Goal: Transaction & Acquisition: Obtain resource

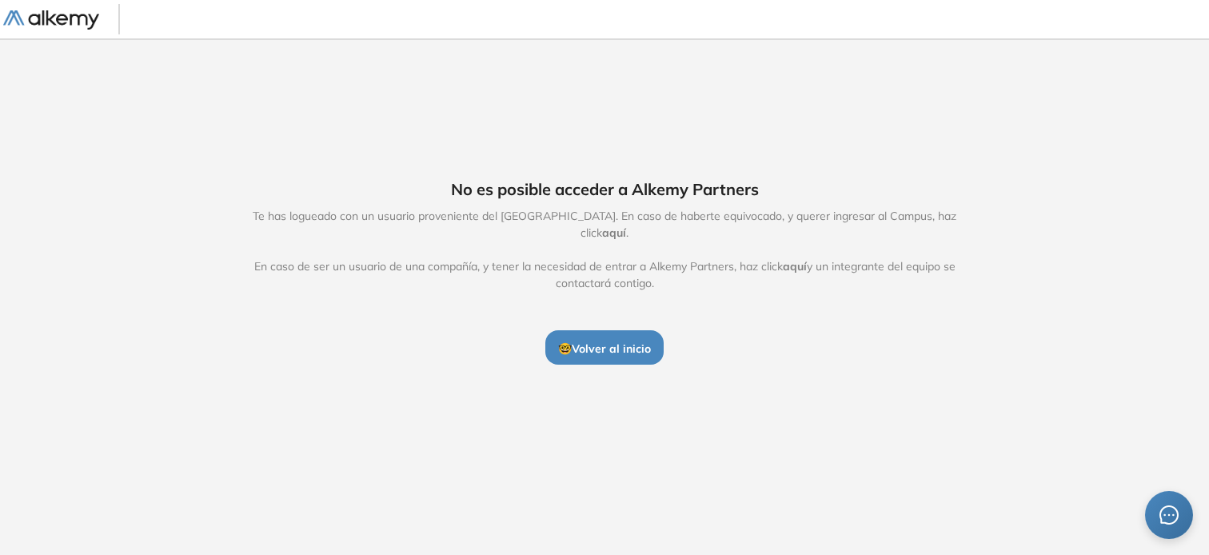
click at [593, 341] on span "🤓 Volver al inicio" at bounding box center [604, 348] width 93 height 14
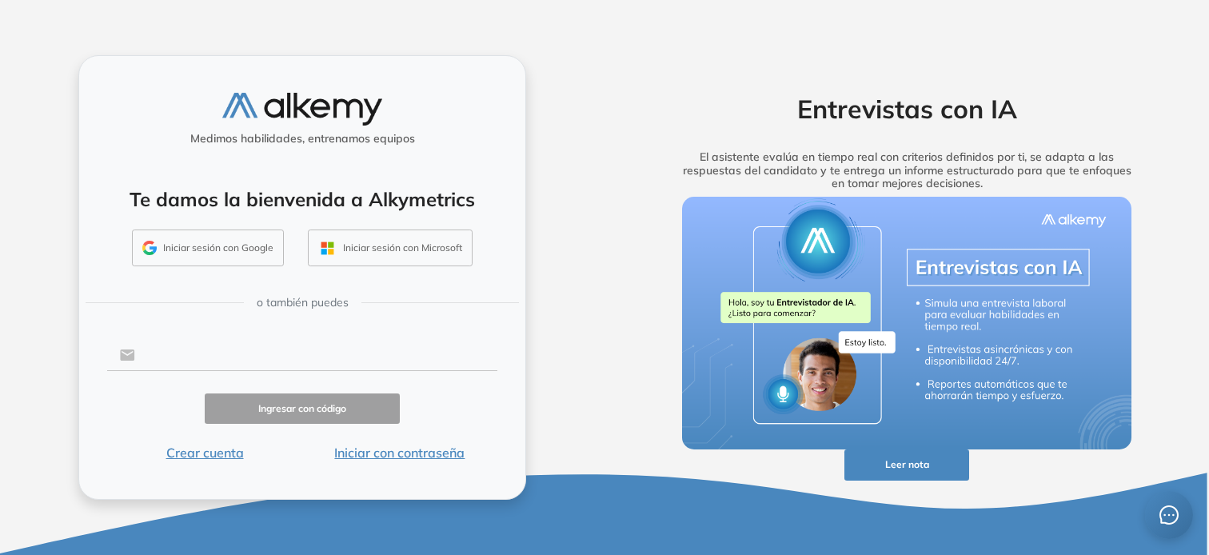
click at [186, 361] on input "text" at bounding box center [316, 355] width 362 height 30
type input "**********"
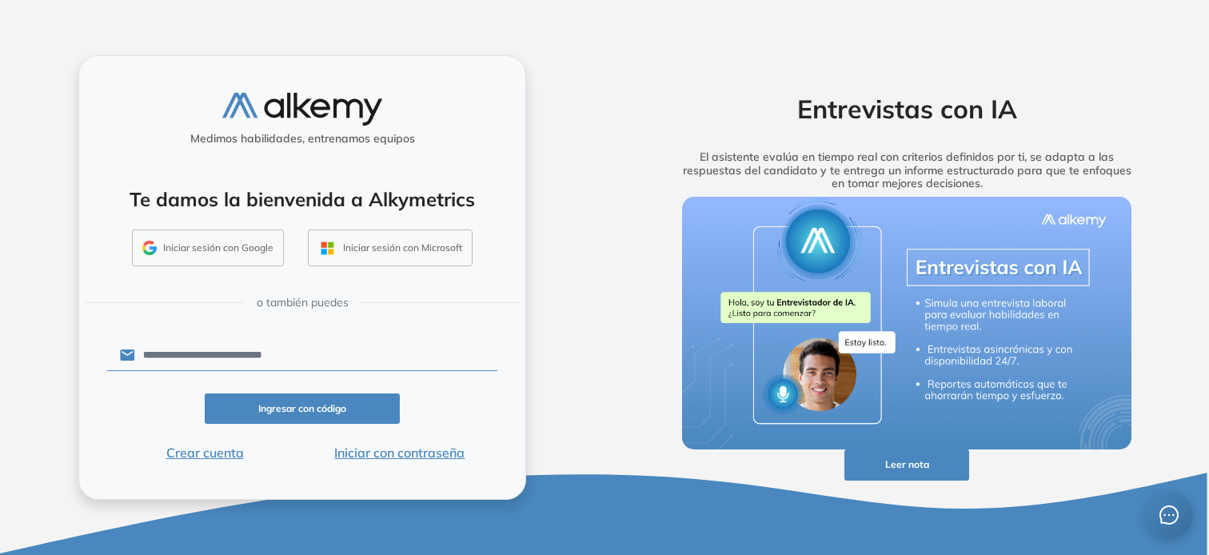
click at [326, 404] on button "Ingresar con código" at bounding box center [302, 408] width 195 height 31
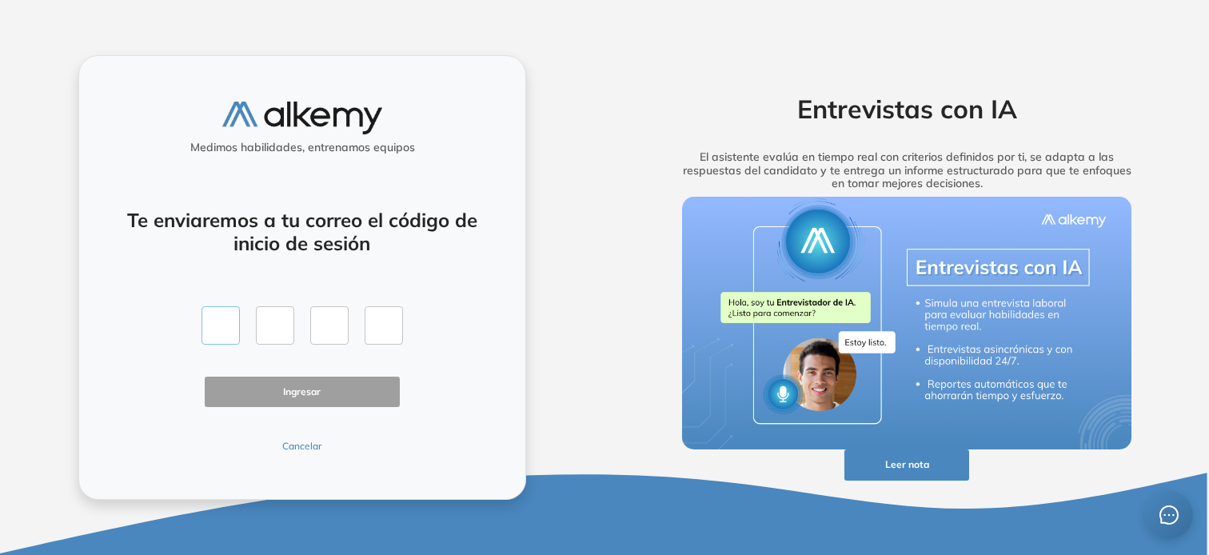
click at [217, 325] on input "text" at bounding box center [220, 325] width 38 height 38
type input "*"
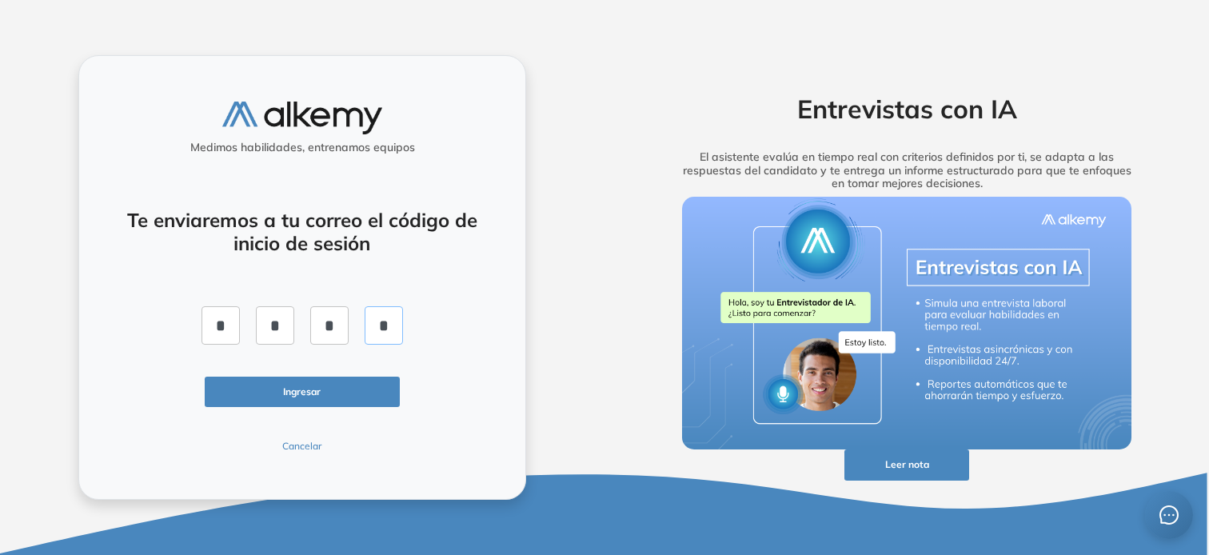
type input "*"
click at [317, 398] on button "Ingresar" at bounding box center [302, 392] width 195 height 31
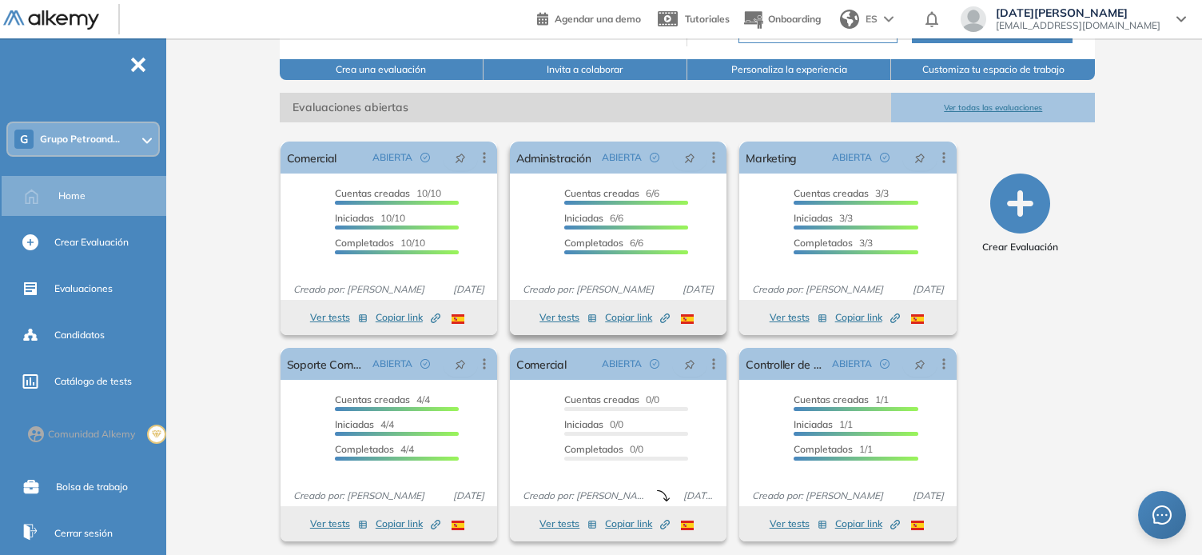
scroll to position [202, 0]
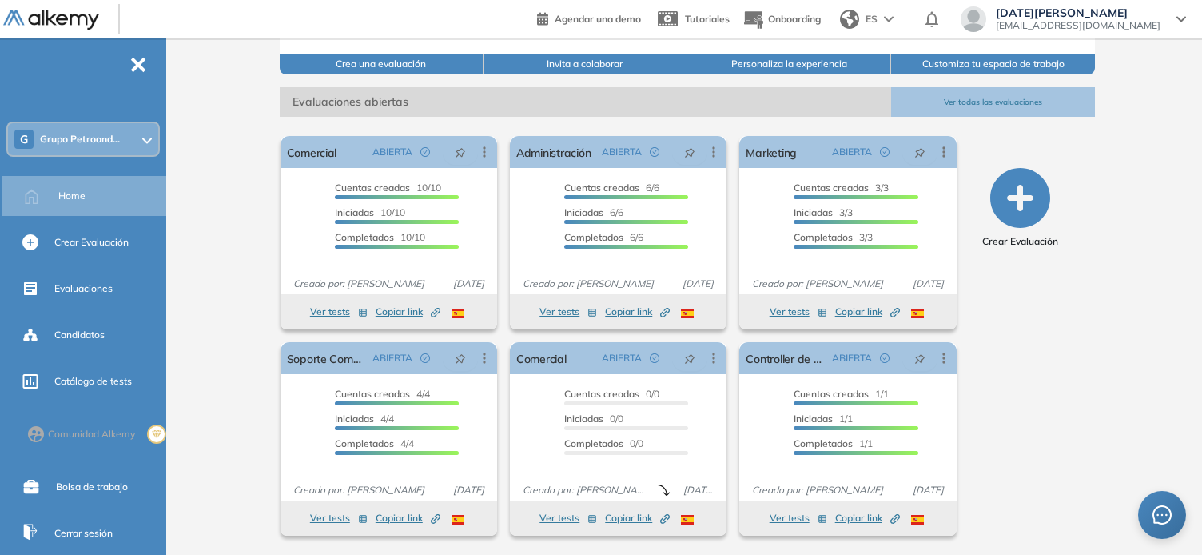
drag, startPoint x: 1202, startPoint y: 187, endPoint x: 1202, endPoint y: 221, distance: 34.4
click at [1202, 221] on html "Perfil Todos los espacios G Grupo Petroand... Home Alkymetrics Crear evaluacion…" at bounding box center [601, 75] width 1202 height 555
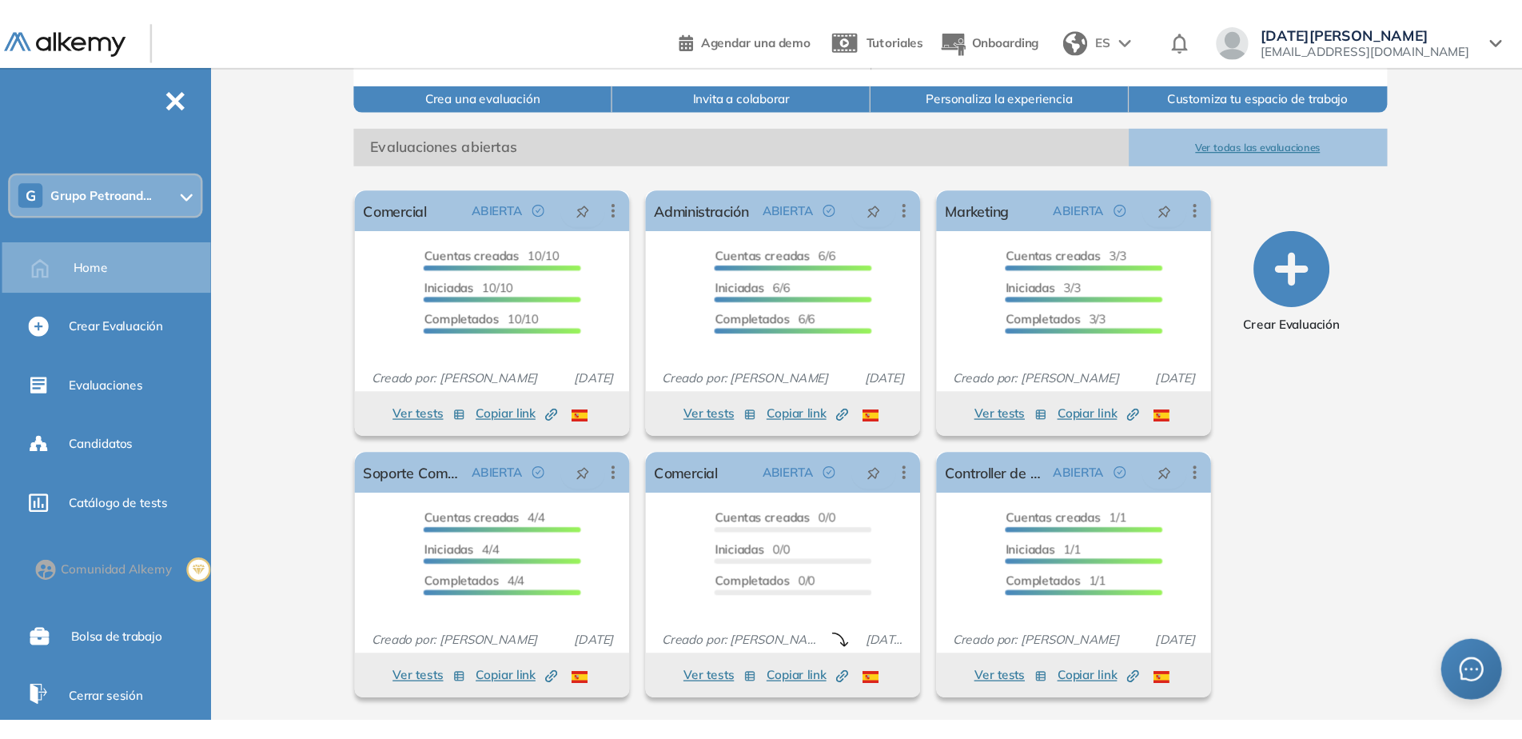
scroll to position [18, 0]
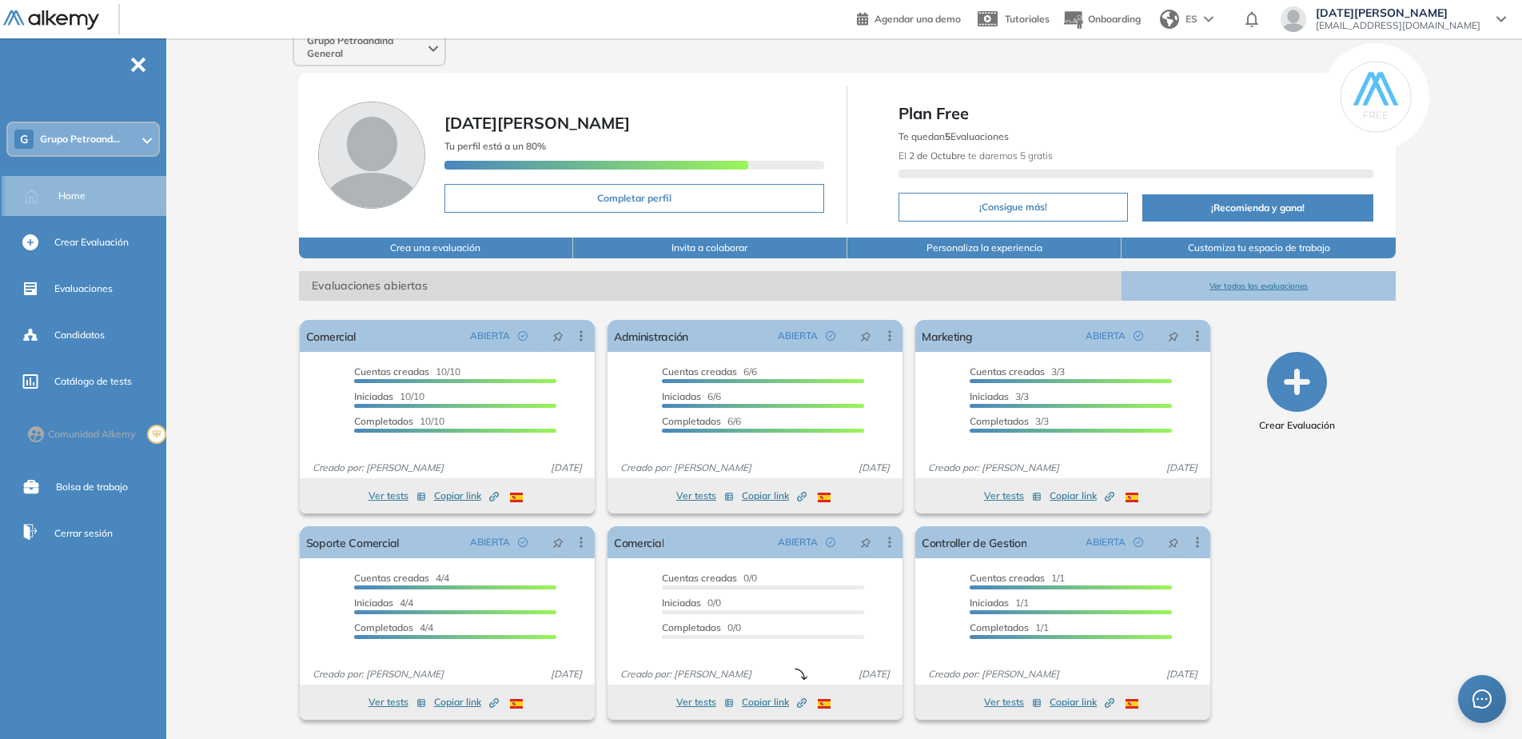
click at [98, 199] on div "Home" at bounding box center [110, 195] width 105 height 27
click at [98, 288] on span "Evaluaciones" at bounding box center [83, 288] width 58 height 14
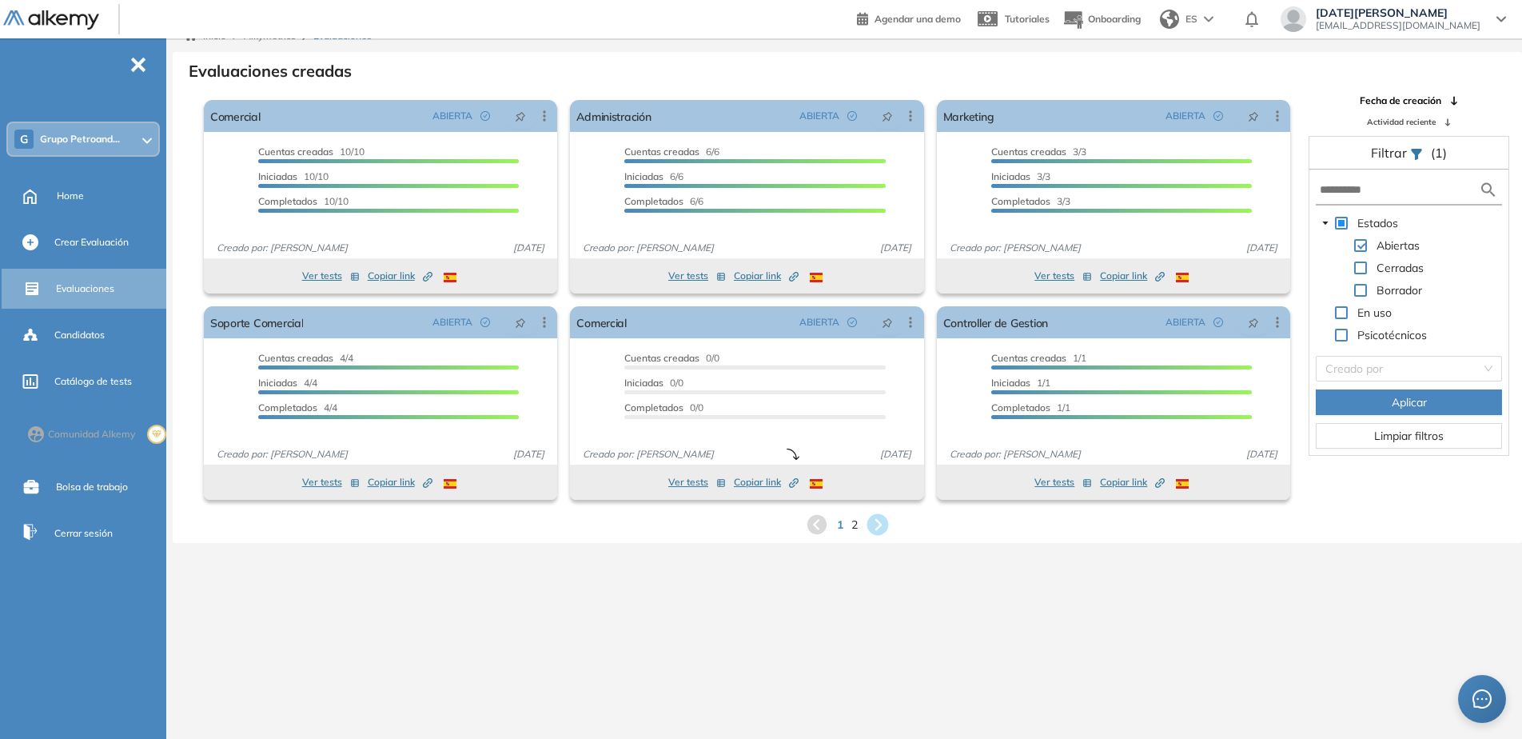
click at [881, 523] on icon at bounding box center [878, 525] width 22 height 22
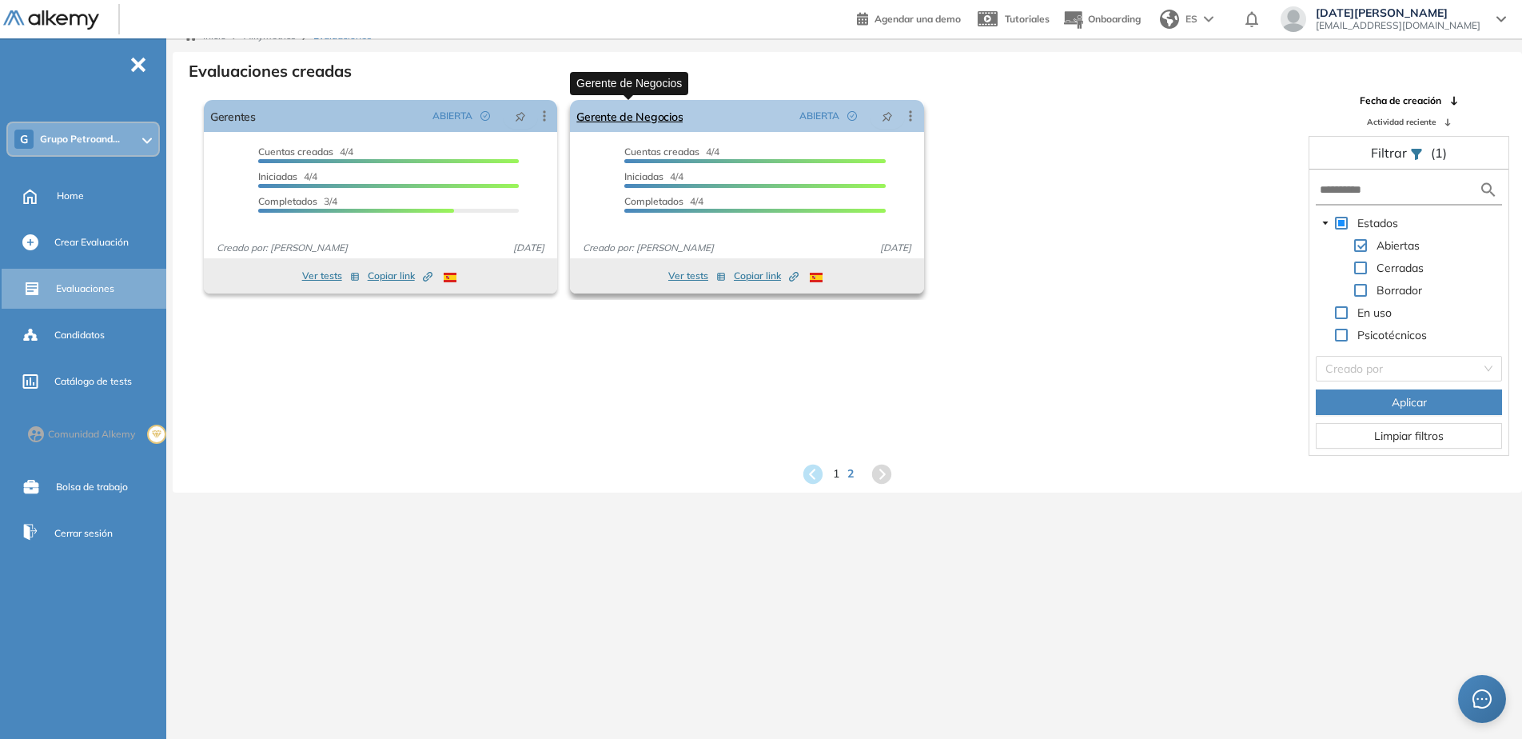
click at [645, 125] on link "Gerente de Negocios" at bounding box center [629, 116] width 106 height 32
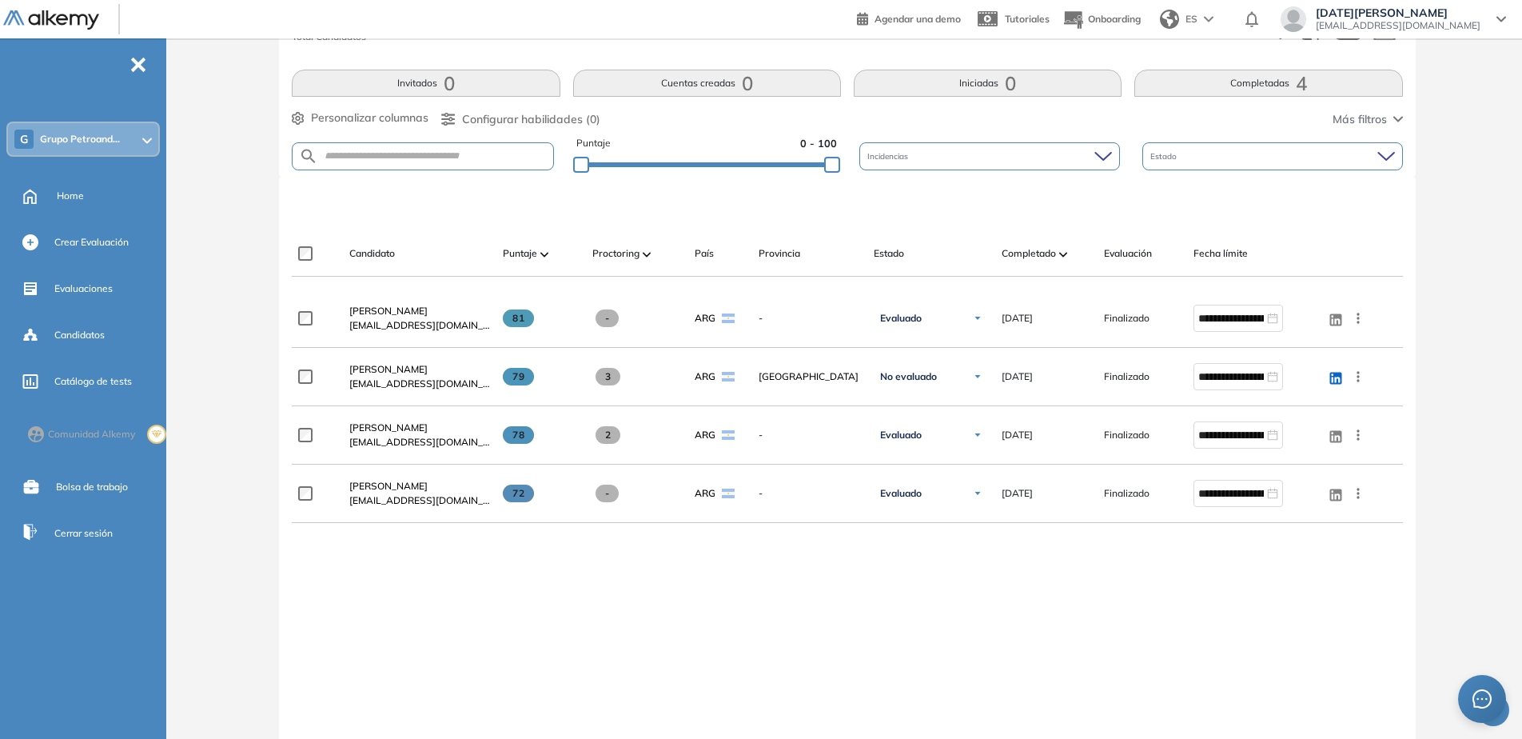
scroll to position [320, 0]
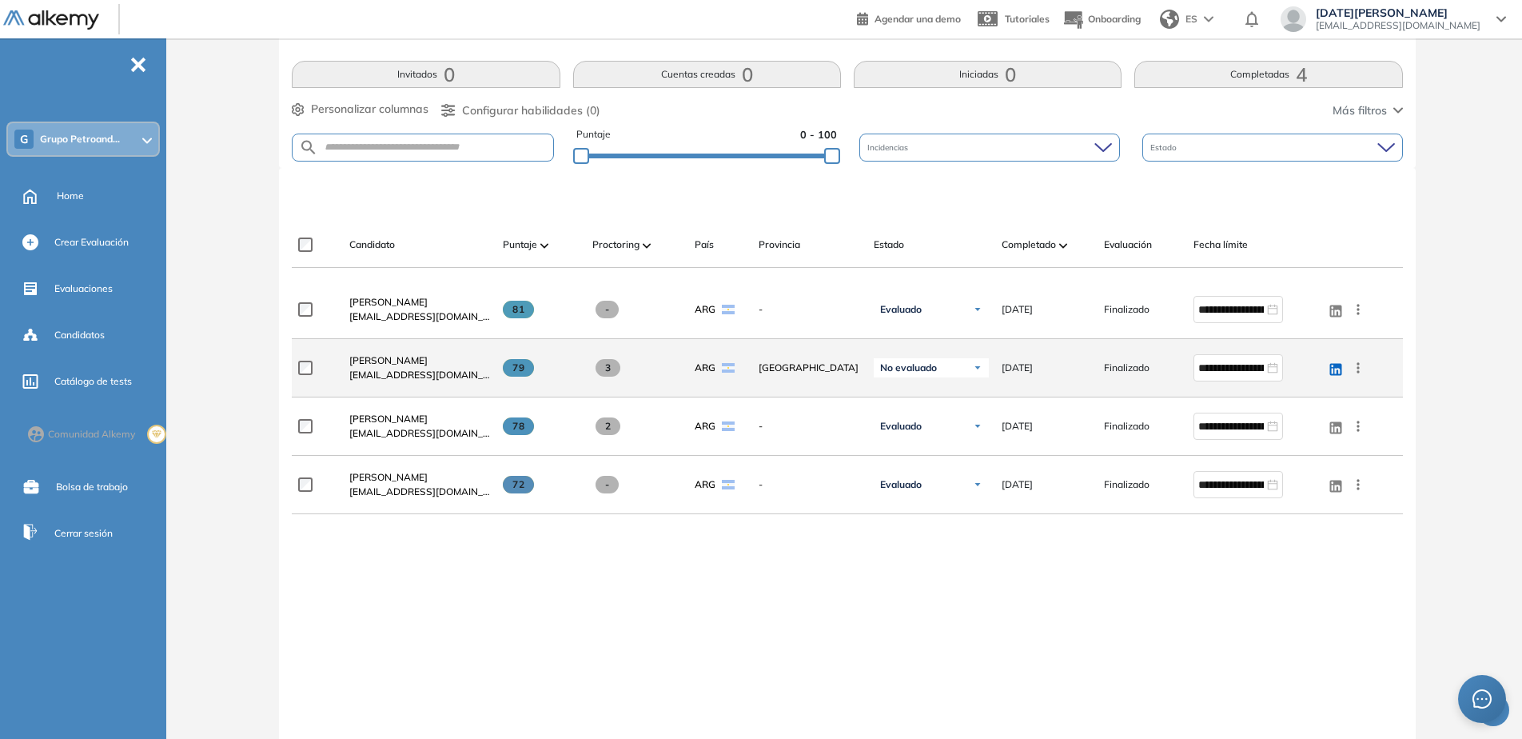
click at [1208, 365] on icon at bounding box center [1358, 368] width 16 height 16
click at [403, 368] on span "[EMAIL_ADDRESS][DOMAIN_NAME]" at bounding box center [419, 375] width 141 height 14
click at [1208, 365] on icon at bounding box center [1358, 368] width 16 height 16
click at [1208, 399] on span "Ver perfil" at bounding box center [1301, 398] width 50 height 14
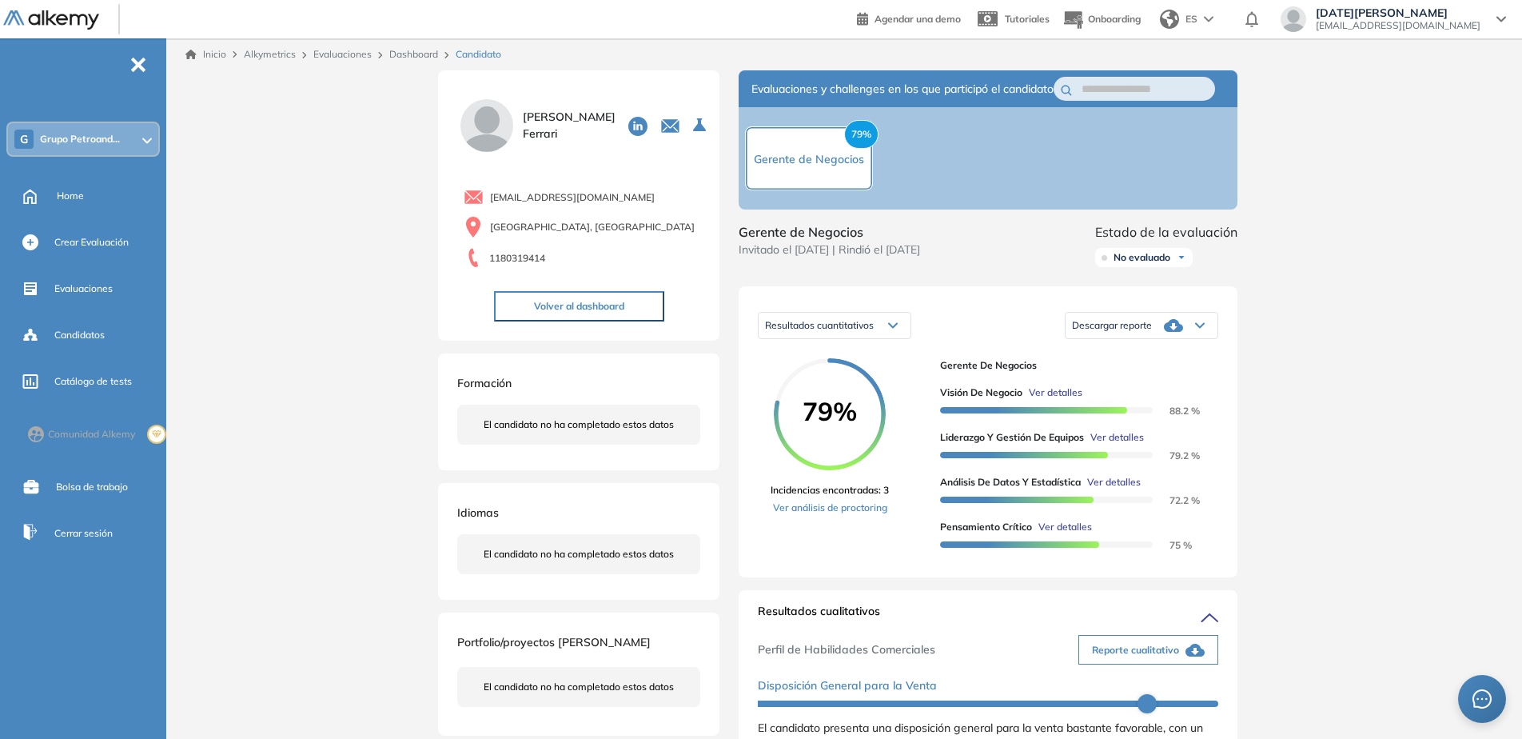
click at [1142, 332] on span "Descargar reporte" at bounding box center [1112, 325] width 80 height 13
click at [1144, 371] on li "Descargar informe completo" at bounding box center [1132, 363] width 118 height 16
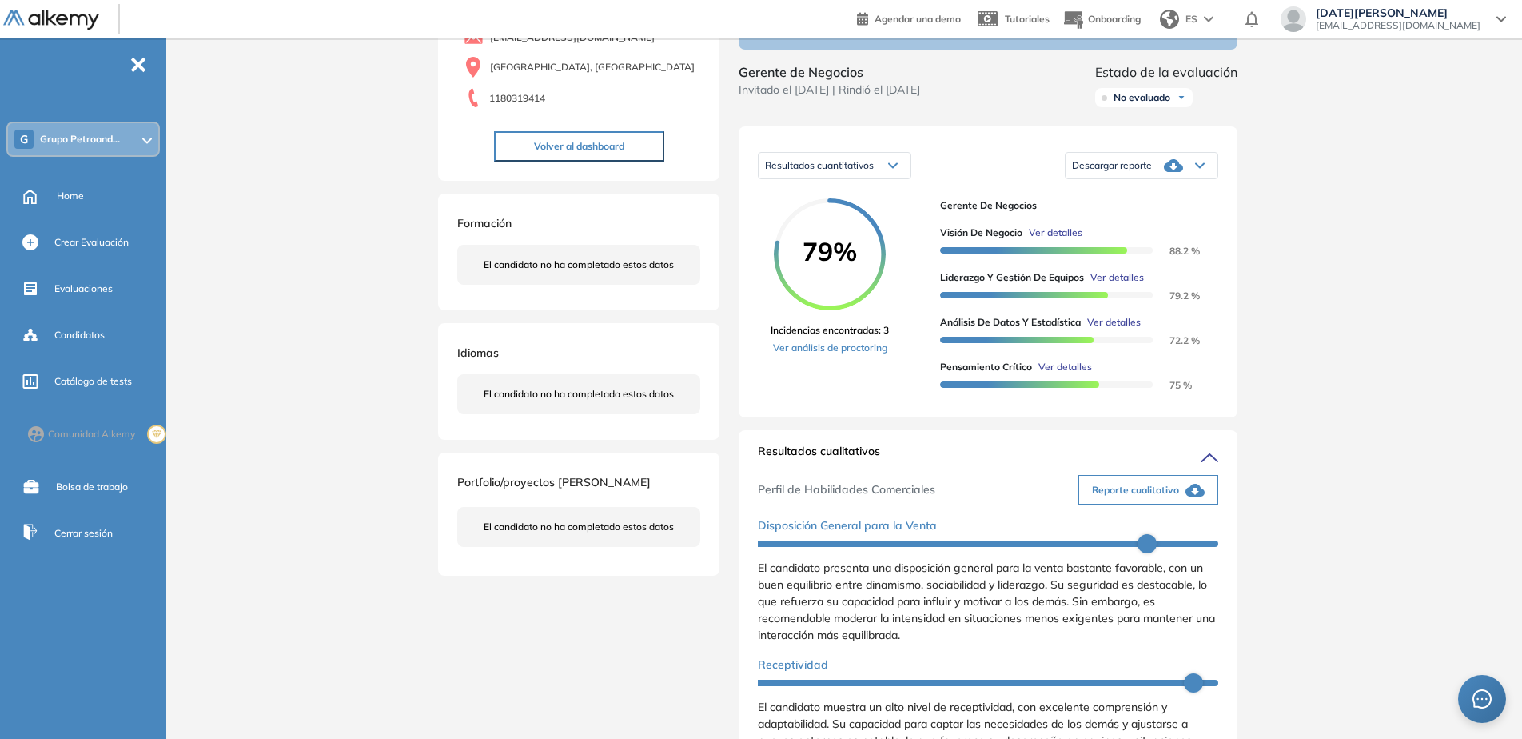
click at [1115, 497] on span "Reporte cualitativo" at bounding box center [1135, 490] width 87 height 14
click at [1208, 391] on div "Inicio Alkymetrics Evaluaciones Dashboard Candidato Duración : 00:00:00 Cantida…" at bounding box center [848, 715] width 1350 height 1675
click at [1137, 172] on span "Descargar reporte" at bounding box center [1112, 165] width 80 height 13
click at [1155, 240] on li "Descargar informe resumido" at bounding box center [1132, 232] width 119 height 16
